Goal: Task Accomplishment & Management: Use online tool/utility

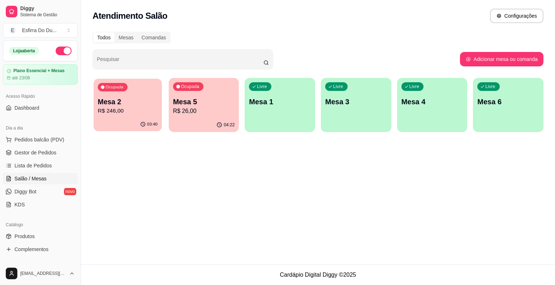
click at [136, 110] on p "R$ 246,00" at bounding box center [128, 111] width 60 height 8
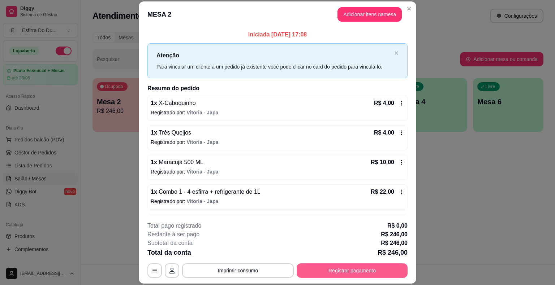
click at [351, 270] on button "Registrar pagamento" at bounding box center [351, 271] width 111 height 14
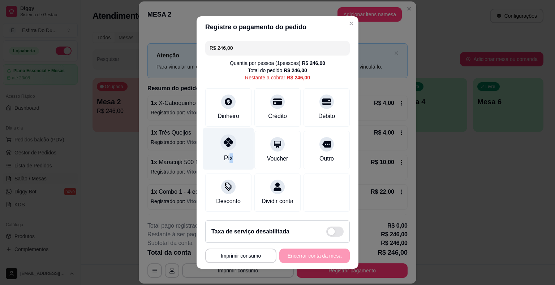
click at [228, 155] on div "Pix" at bounding box center [228, 157] width 9 height 9
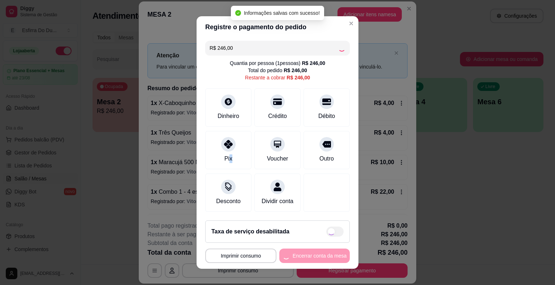
type input "R$ 0,00"
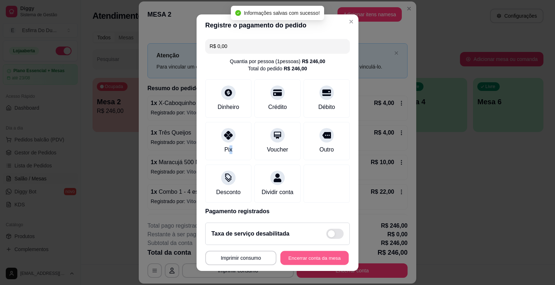
click at [338, 259] on button "Encerrar conta da mesa" at bounding box center [314, 258] width 68 height 14
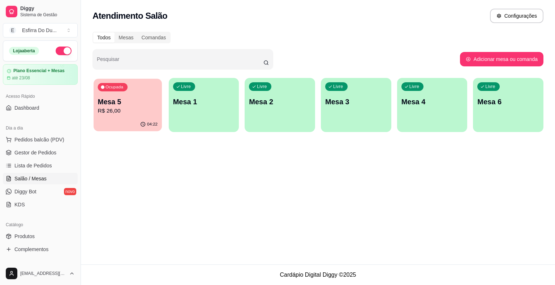
click at [120, 109] on p "R$ 26,00" at bounding box center [128, 111] width 60 height 8
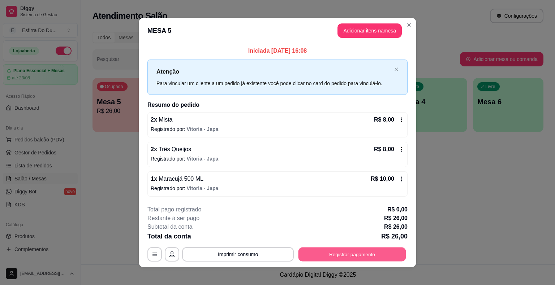
click at [323, 250] on button "Registrar pagamento" at bounding box center [352, 254] width 108 height 14
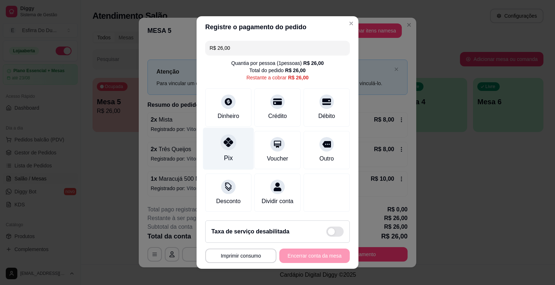
click at [218, 157] on div "Pix" at bounding box center [228, 149] width 51 height 42
type input "R$ 0,00"
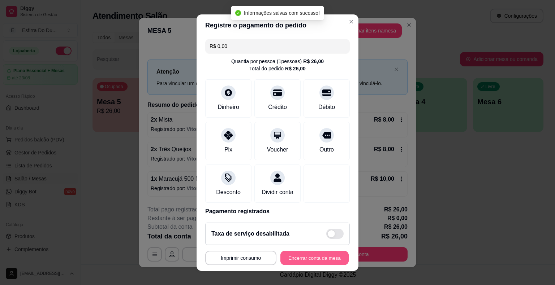
click at [321, 259] on button "Encerrar conta da mesa" at bounding box center [314, 258] width 68 height 14
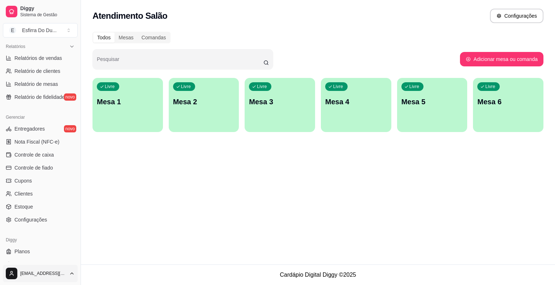
scroll to position [234, 0]
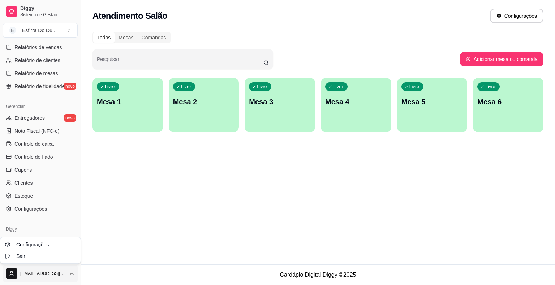
click at [6, 273] on html "Diggy Sistema de Gestão E Esfirra Do Du ... Loja aberta Plano Essencial + Mesas…" at bounding box center [277, 142] width 555 height 285
click at [63, 260] on div "Sair" at bounding box center [40, 257] width 77 height 12
